Goal: Information Seeking & Learning: Find specific fact

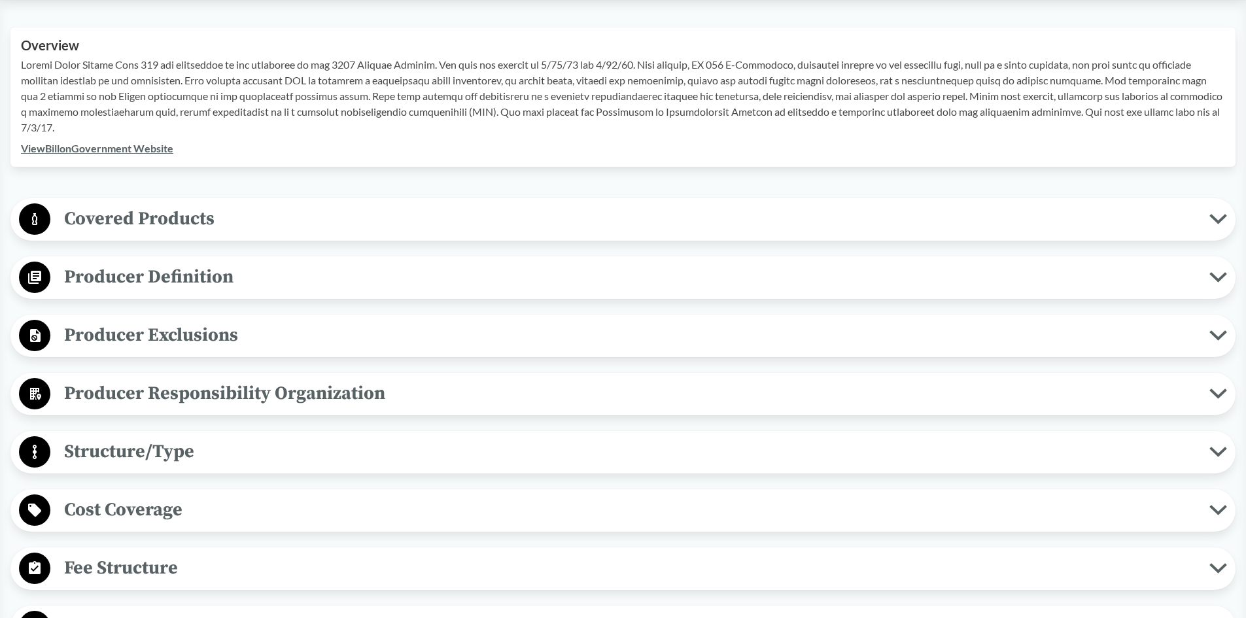
scroll to position [436, 0]
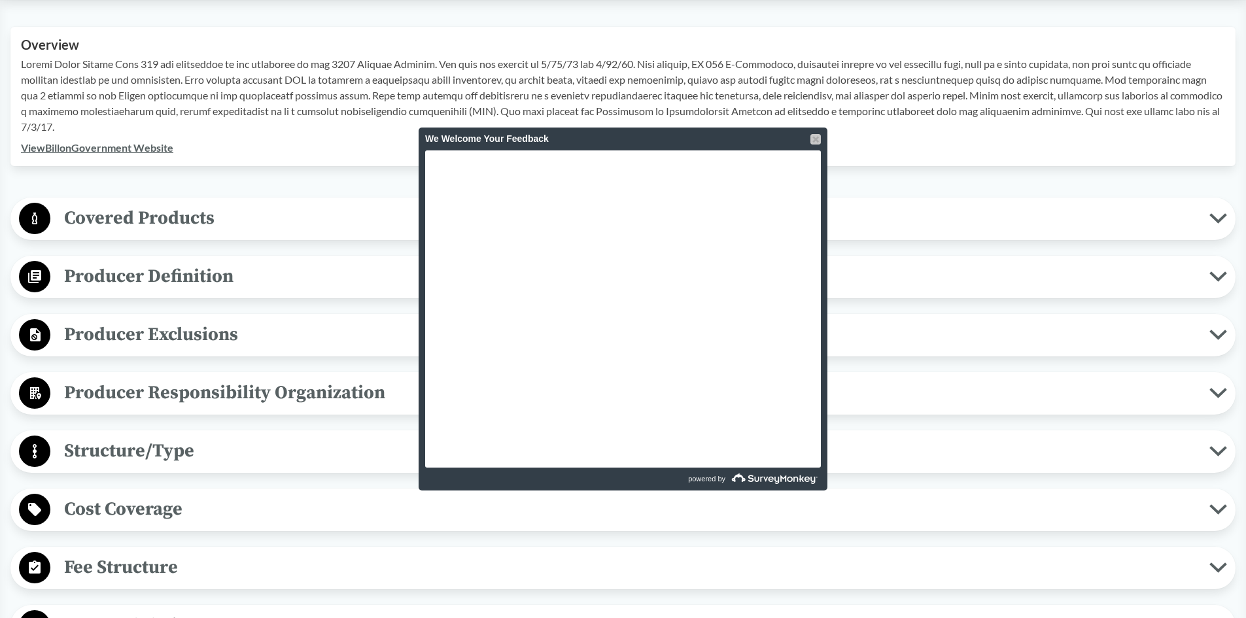
click at [816, 139] on div at bounding box center [815, 139] width 10 height 10
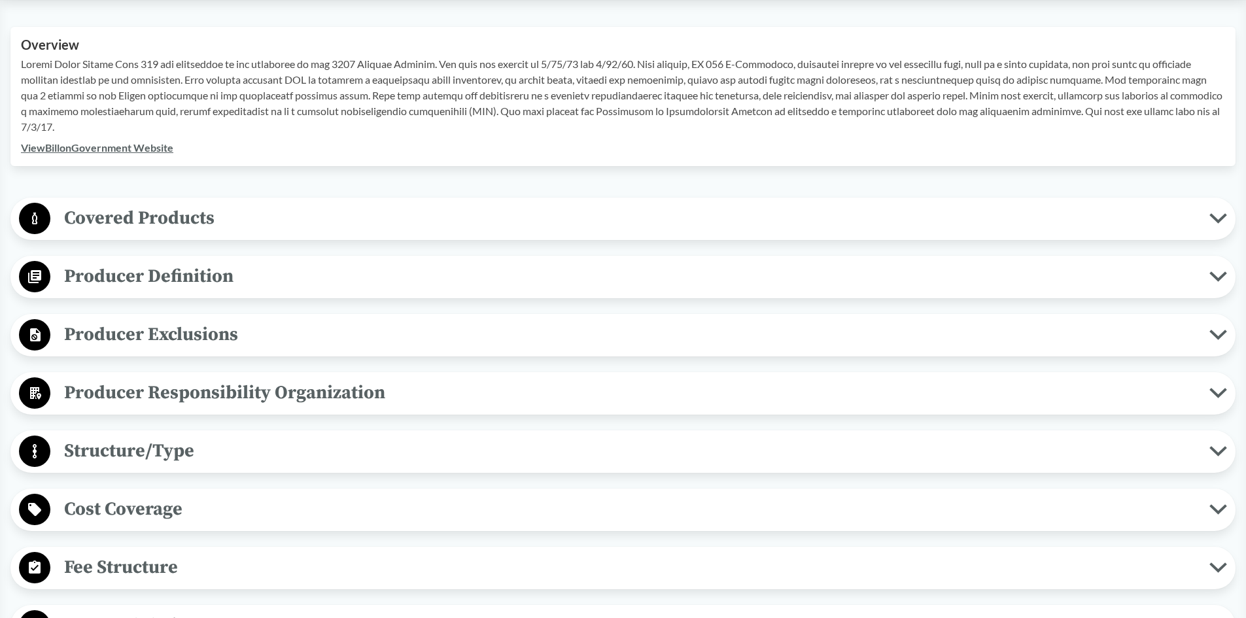
click at [198, 216] on span "Covered Products" at bounding box center [629, 217] width 1159 height 29
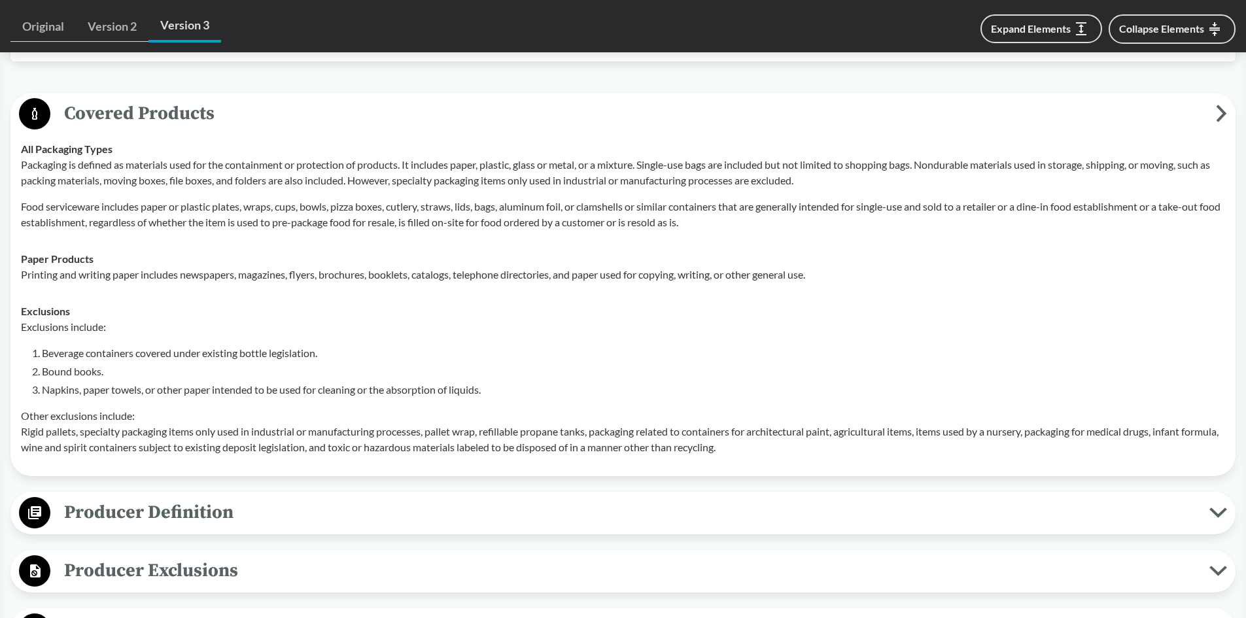
scroll to position [785, 0]
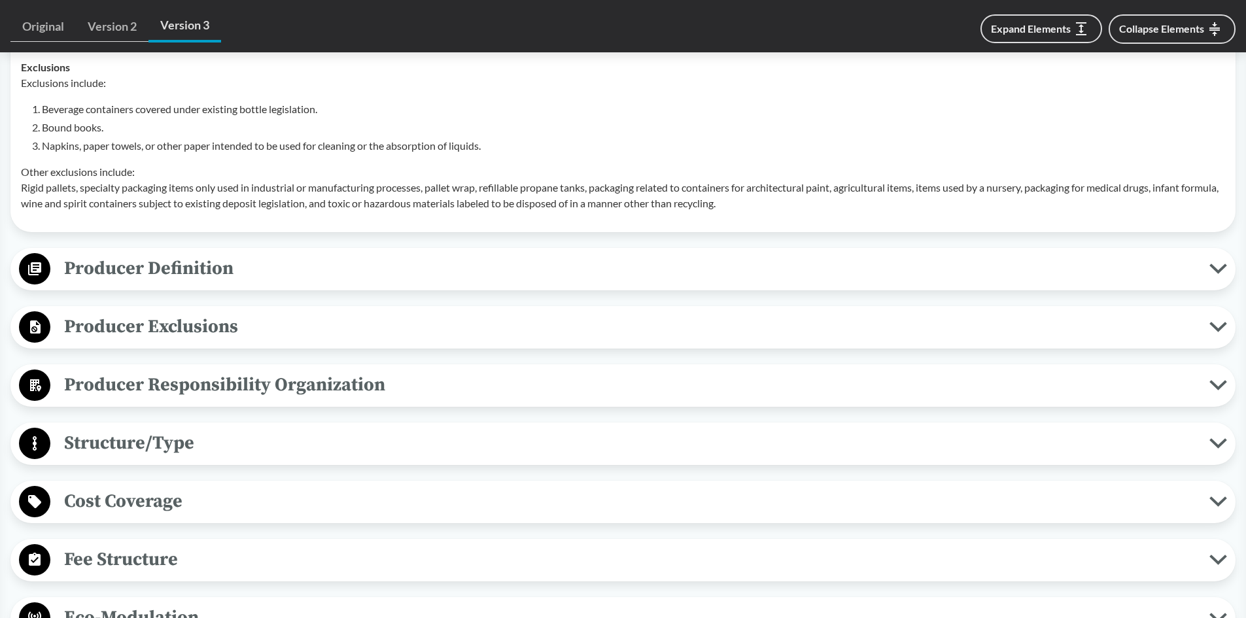
click at [82, 263] on span "Producer Definition" at bounding box center [629, 268] width 1159 height 29
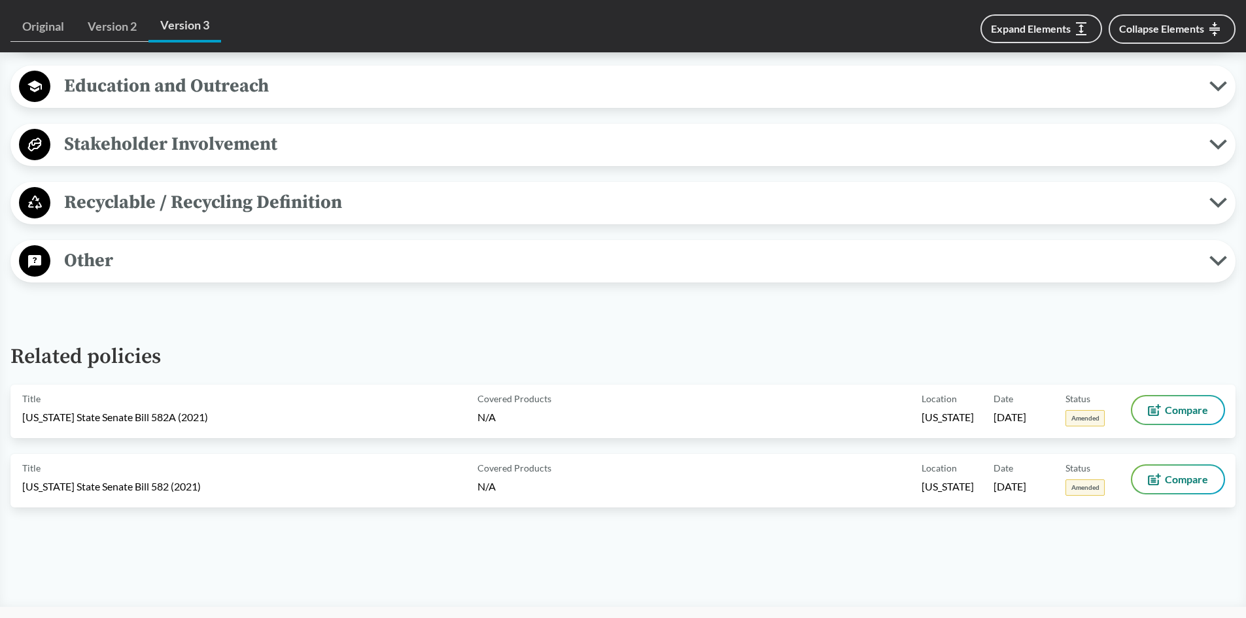
scroll to position [1962, 0]
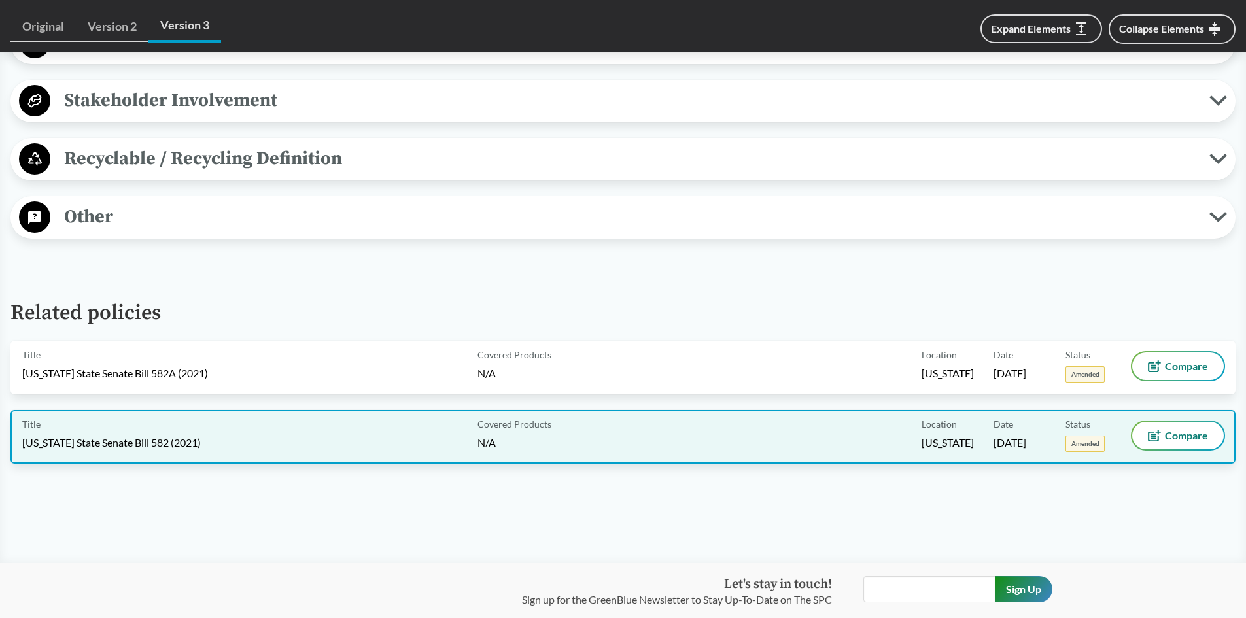
click at [1096, 441] on span "Amended" at bounding box center [1084, 444] width 39 height 16
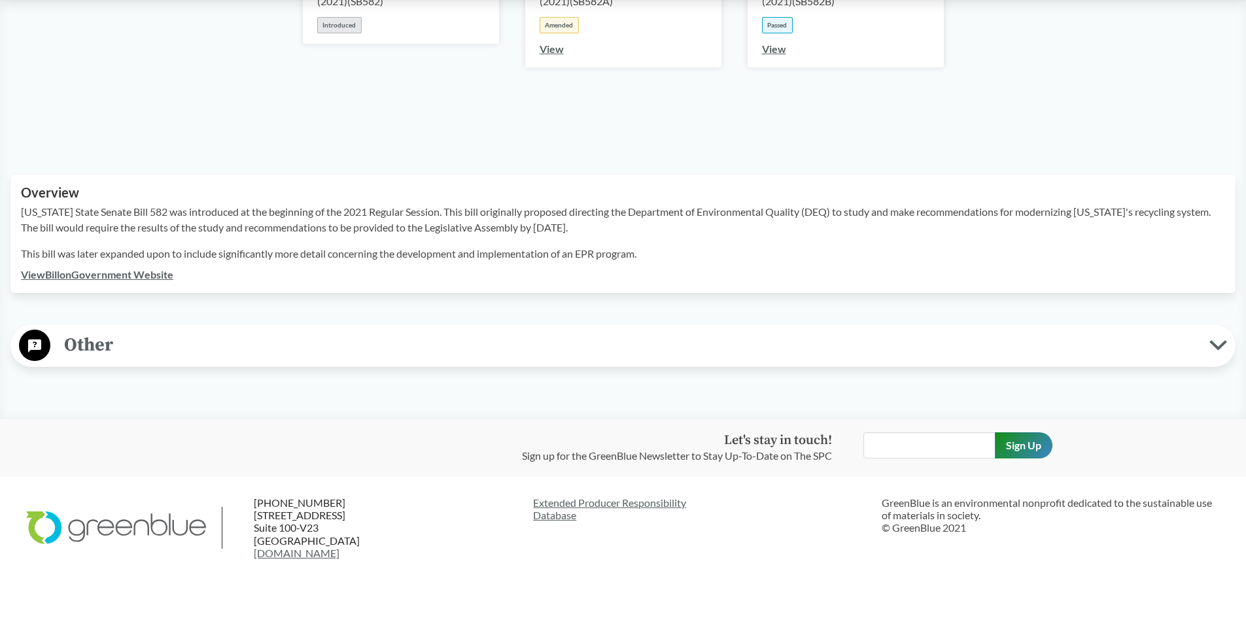
scroll to position [318, 0]
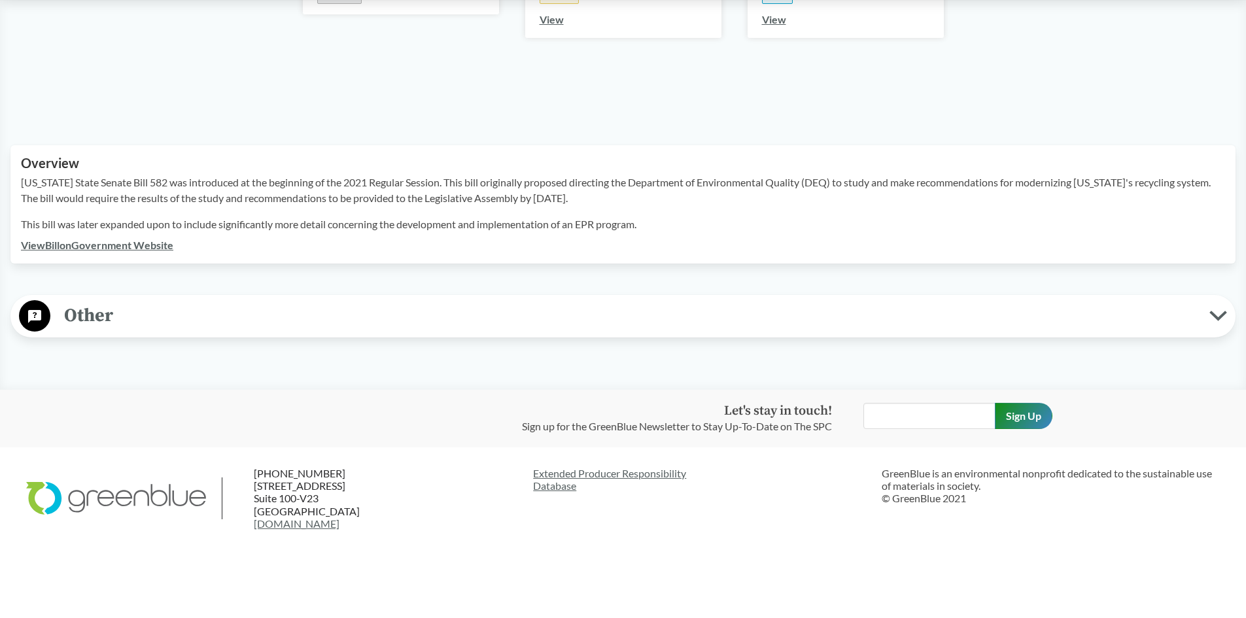
click at [1208, 307] on span "Other" at bounding box center [629, 315] width 1159 height 29
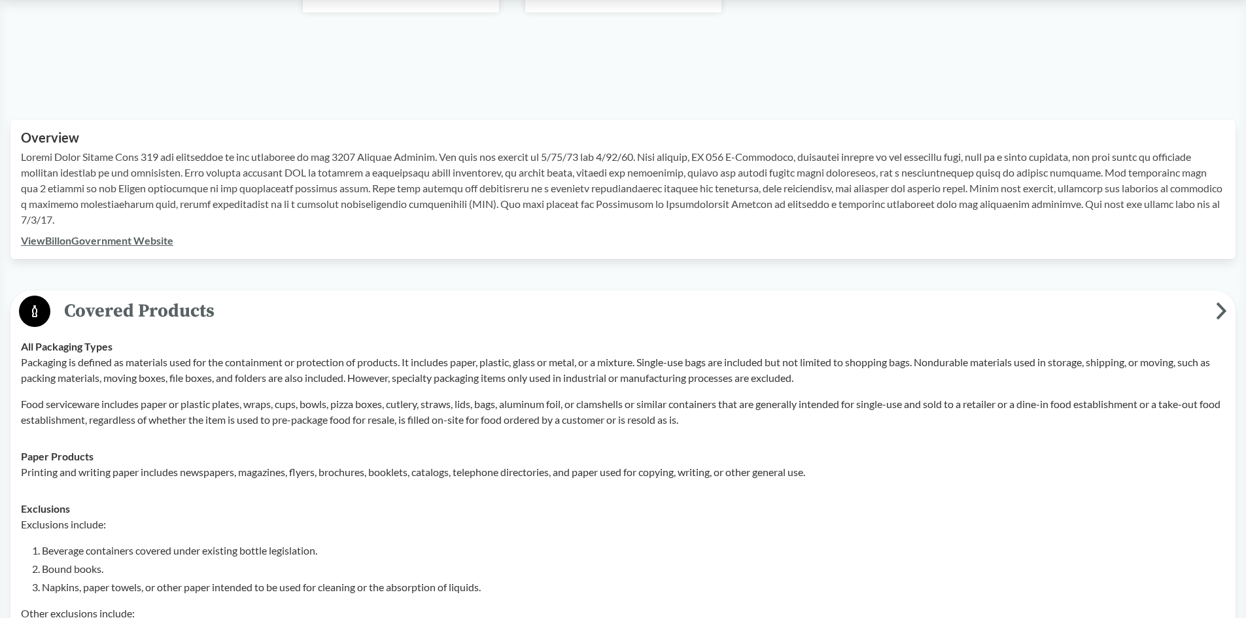
scroll to position [349, 0]
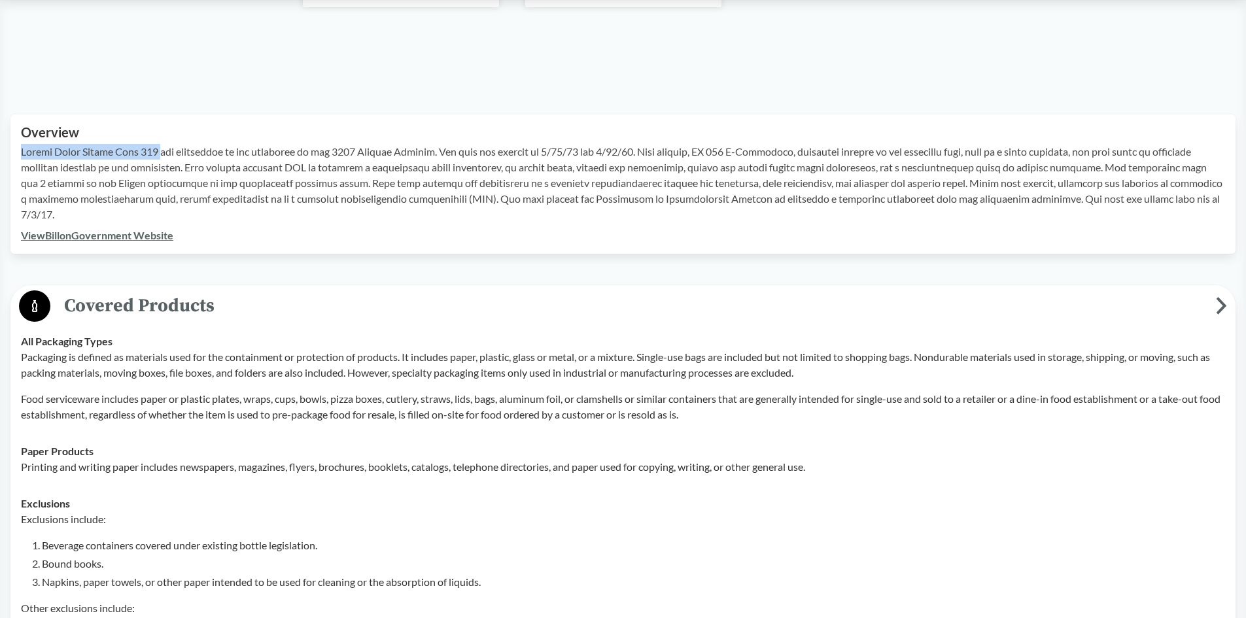
drag, startPoint x: 154, startPoint y: 152, endPoint x: 22, endPoint y: 154, distance: 132.1
click at [22, 154] on p at bounding box center [623, 183] width 1204 height 78
copy p "[US_STATE] State Senate Bill 582"
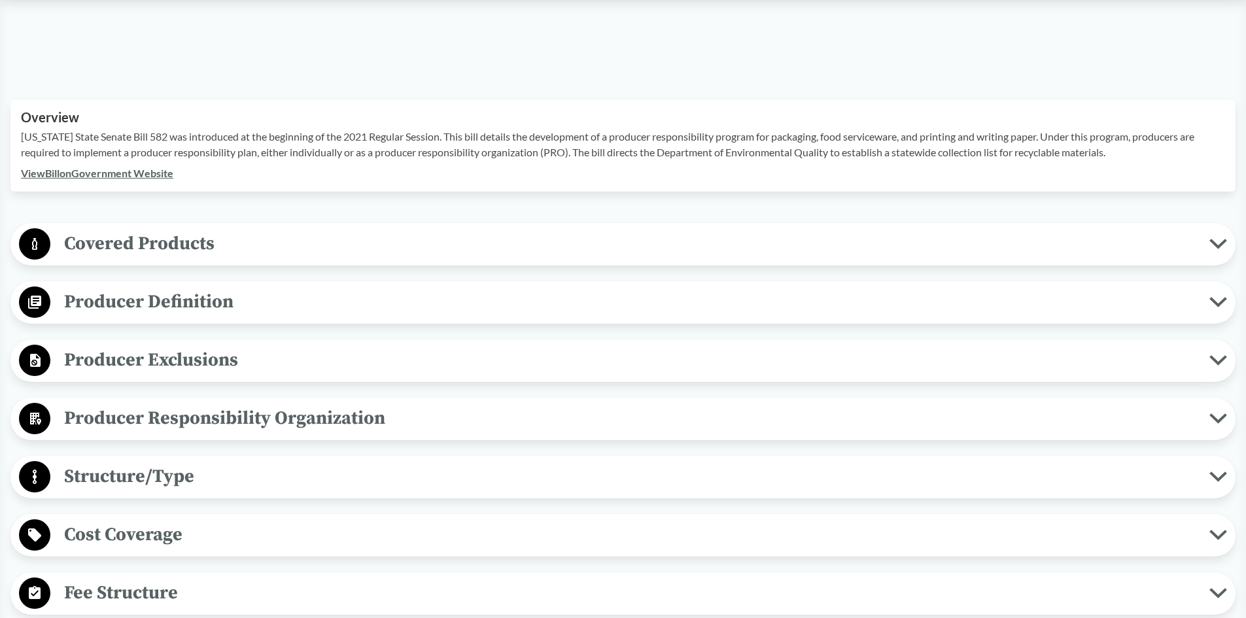
scroll to position [392, 0]
